Goal: Task Accomplishment & Management: Manage account settings

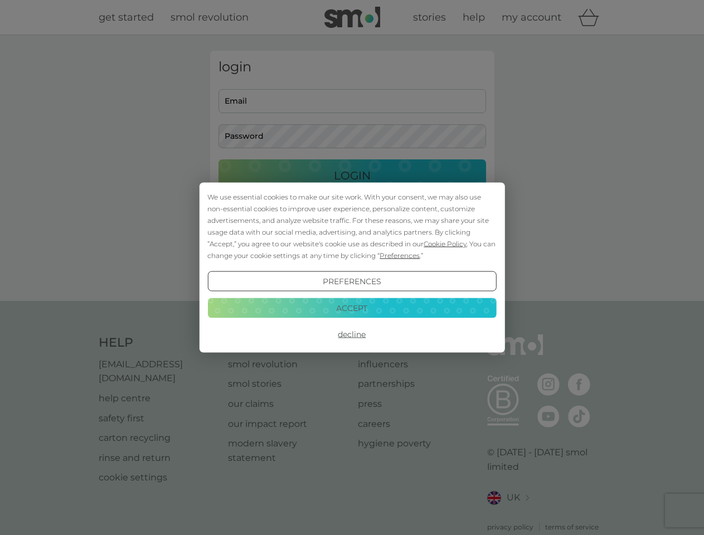
click at [445, 243] on span "Cookie Policy" at bounding box center [444, 244] width 43 height 8
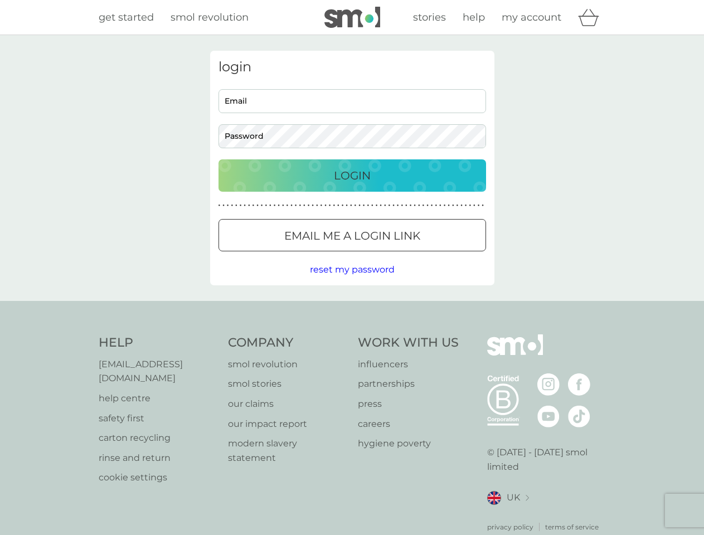
click at [398, 255] on div "login Email Password Login ● ● ● ● ● ● ● ● ● ● ● ● ● ● ● ● ● ● ● ● ● ● ● ● ● ● …" at bounding box center [352, 168] width 284 height 235
click at [352, 281] on div "login Email Password Login ● ● ● ● ● ● ● ● ● ● ● ● ● ● ● ● ● ● ● ● ● ● ● ● ● ● …" at bounding box center [352, 168] width 284 height 235
click at [352, 334] on div "Help [EMAIL_ADDRESS][DOMAIN_NAME] help centre safety first carton recycling rin…" at bounding box center [352, 433] width 507 height 198
click at [352, 308] on div "Help [EMAIL_ADDRESS][DOMAIN_NAME] help centre safety first carton recycling rin…" at bounding box center [352, 433] width 704 height 265
